Goal: Task Accomplishment & Management: Use online tool/utility

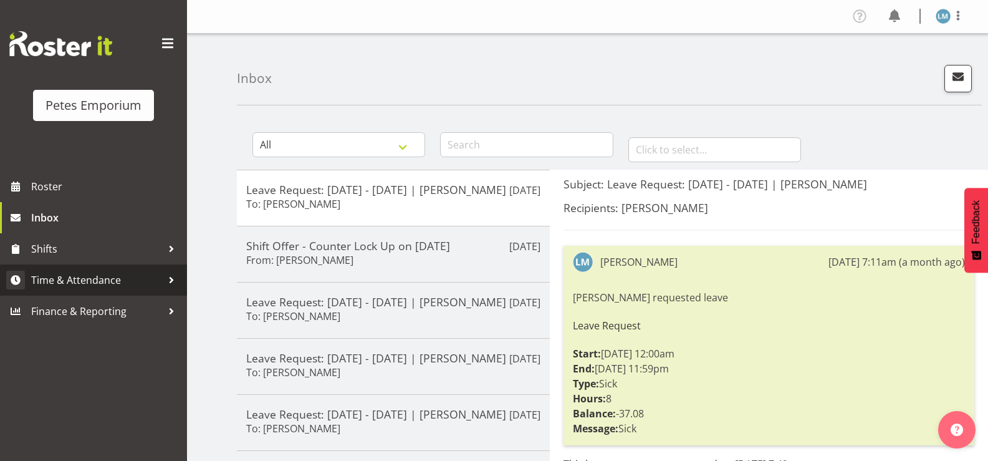
click at [128, 279] on span "Time & Attendance" at bounding box center [96, 280] width 131 height 19
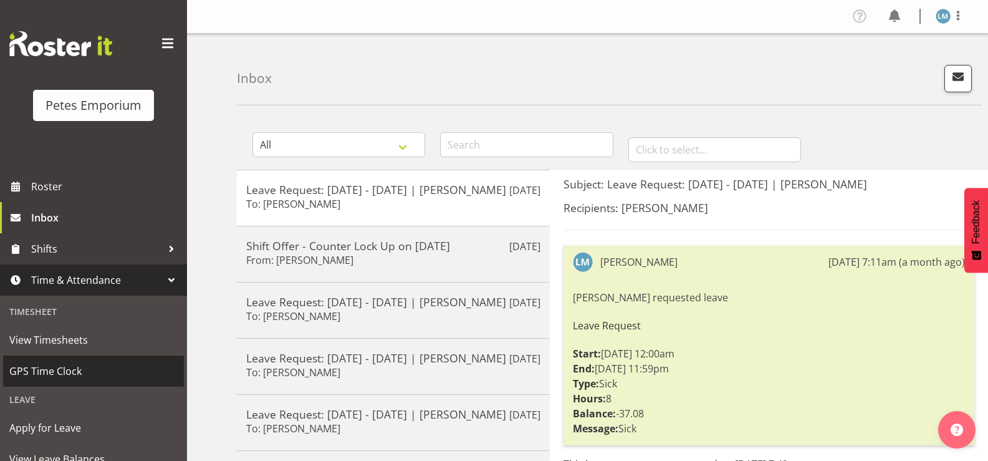
click at [101, 365] on span "GPS Time Clock" at bounding box center [93, 371] width 168 height 19
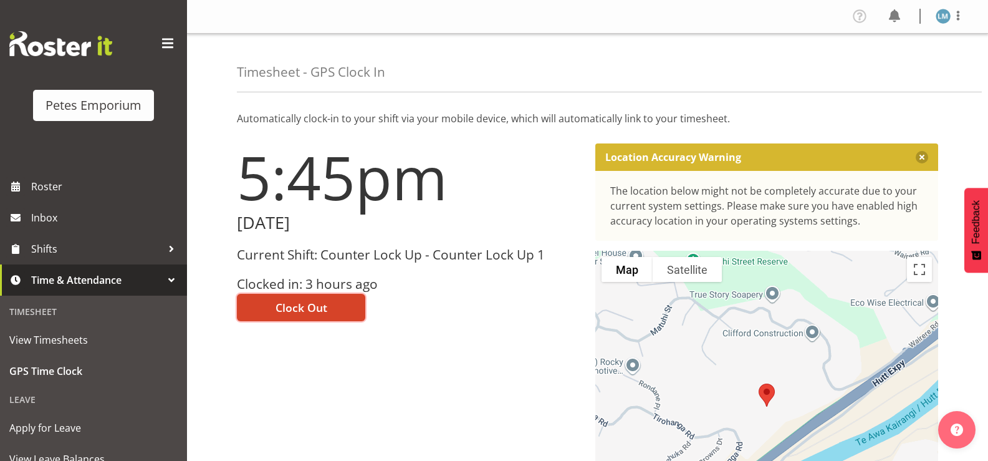
click at [273, 301] on button "Clock Out" at bounding box center [301, 307] width 128 height 27
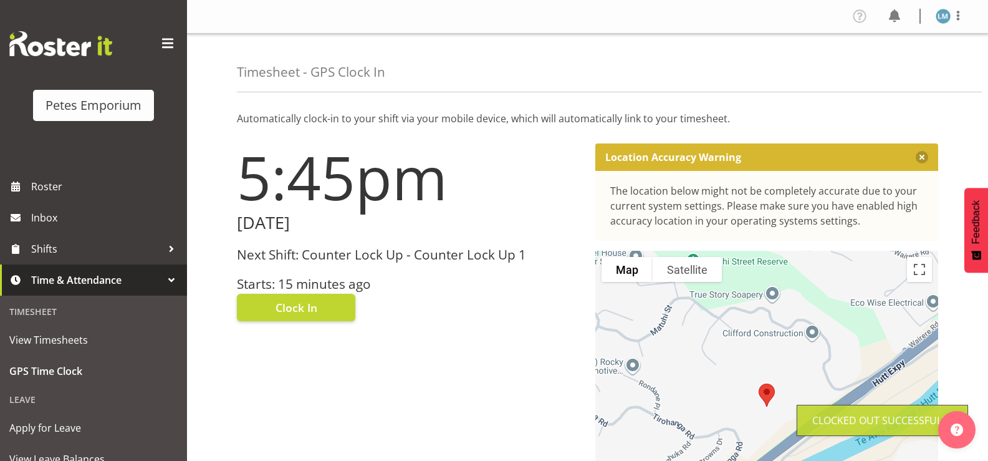
click at [943, 14] on img at bounding box center [943, 16] width 15 height 15
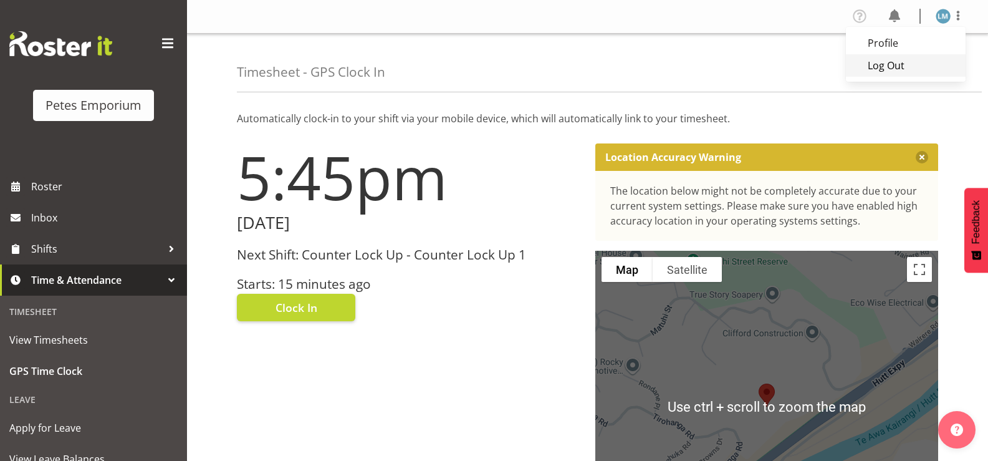
click at [879, 65] on link "Log Out" at bounding box center [906, 65] width 120 height 22
